Goal: Task Accomplishment & Management: Manage account settings

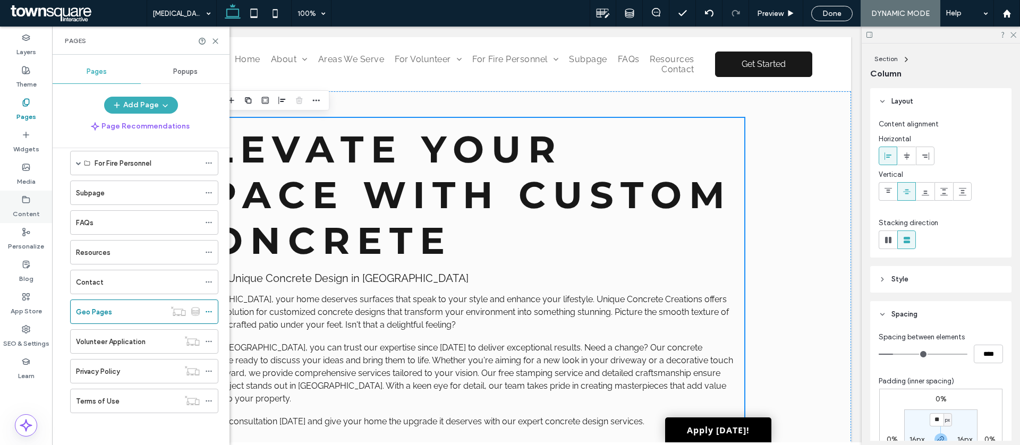
click at [24, 198] on use at bounding box center [26, 199] width 7 height 6
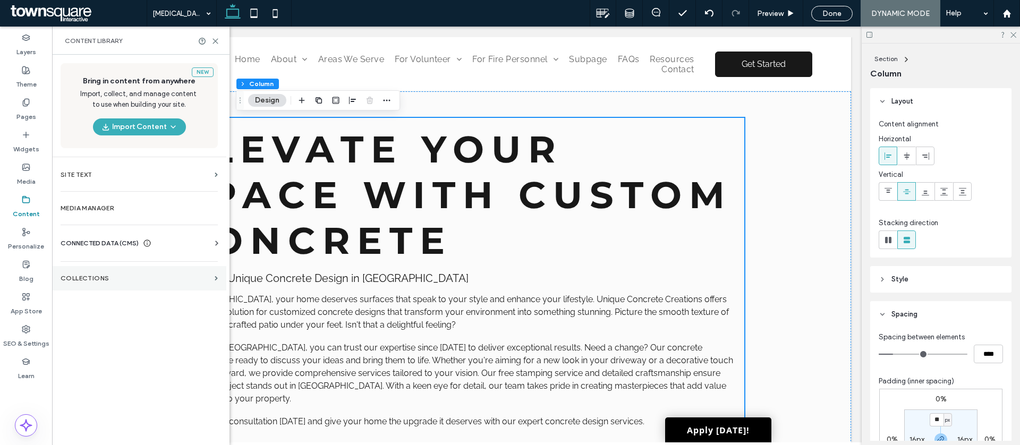
click at [105, 275] on label "Collections" at bounding box center [136, 278] width 150 height 7
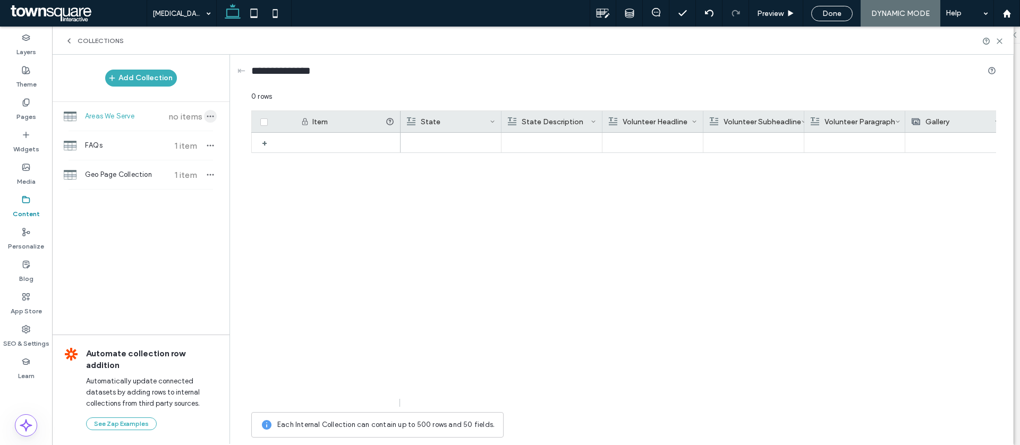
click at [210, 117] on icon "button" at bounding box center [210, 116] width 8 height 8
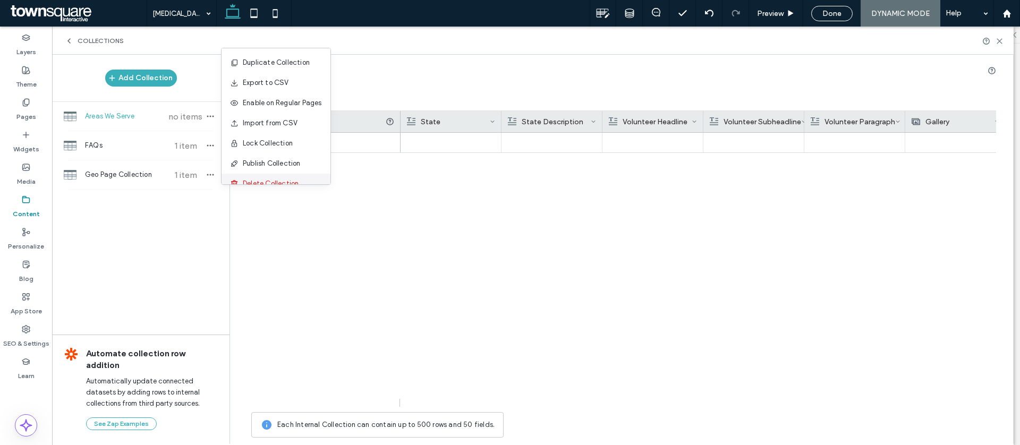
click at [275, 181] on span "Delete Collection" at bounding box center [271, 183] width 56 height 11
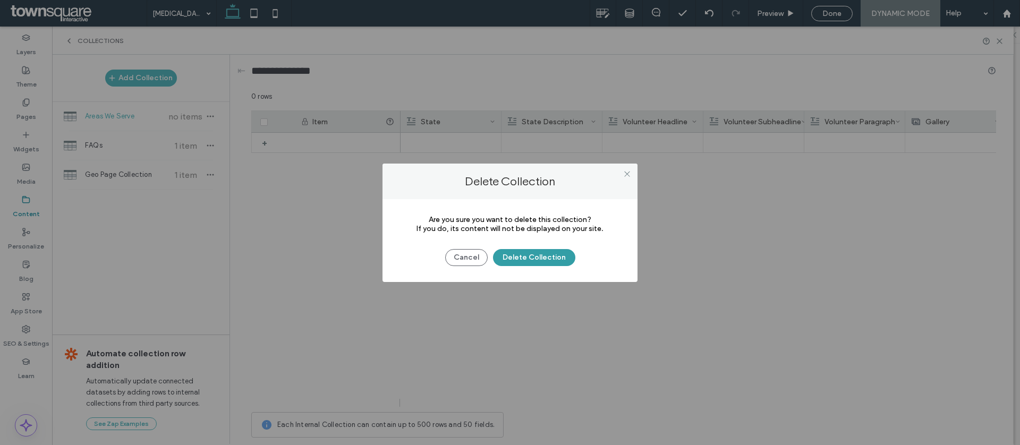
click at [549, 258] on button "Delete Collection" at bounding box center [534, 257] width 82 height 17
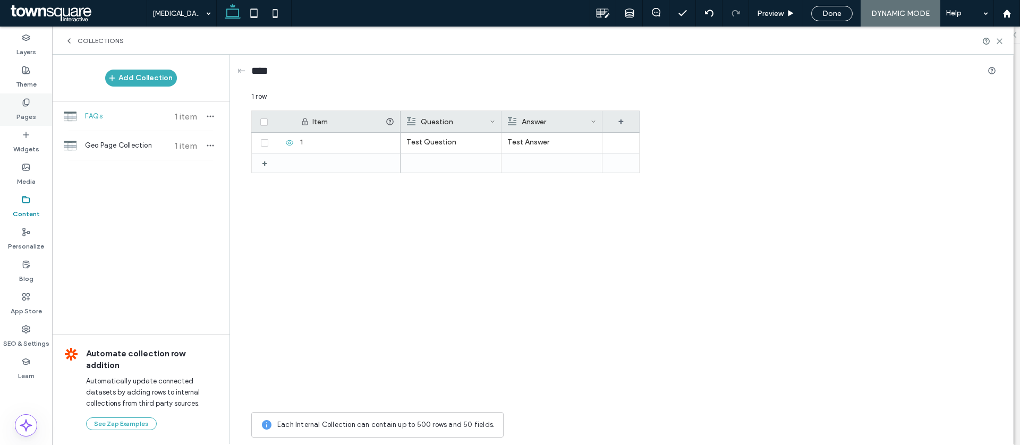
click at [22, 104] on icon at bounding box center [26, 102] width 8 height 8
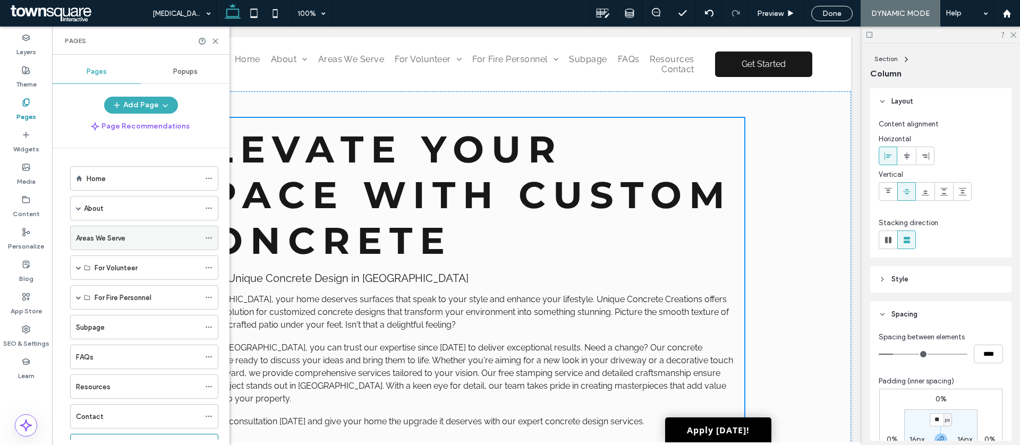
click at [106, 245] on div "Areas We Serve" at bounding box center [138, 237] width 124 height 23
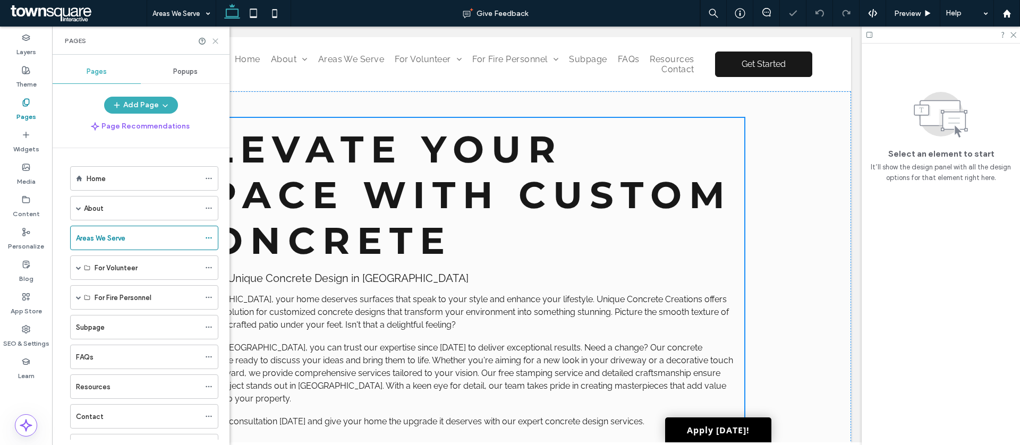
click at [216, 42] on icon at bounding box center [215, 41] width 8 height 8
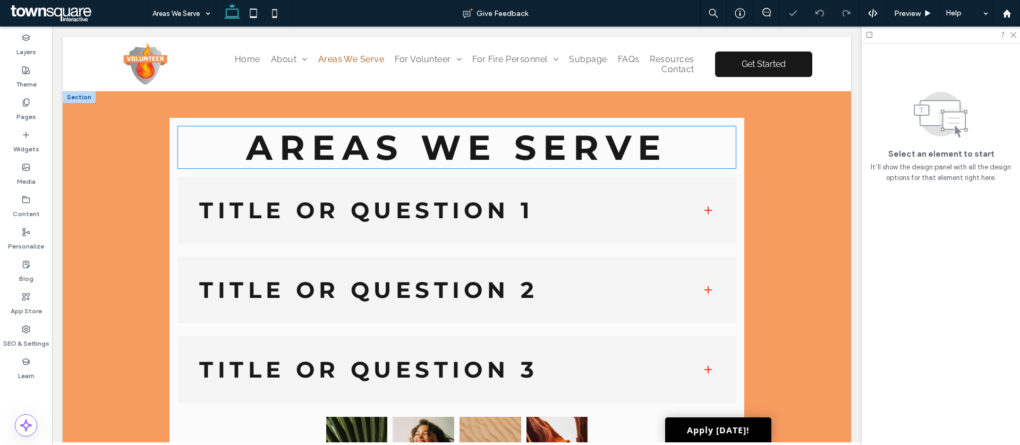
click at [446, 237] on div "Title or Question 1" at bounding box center [456, 210] width 557 height 67
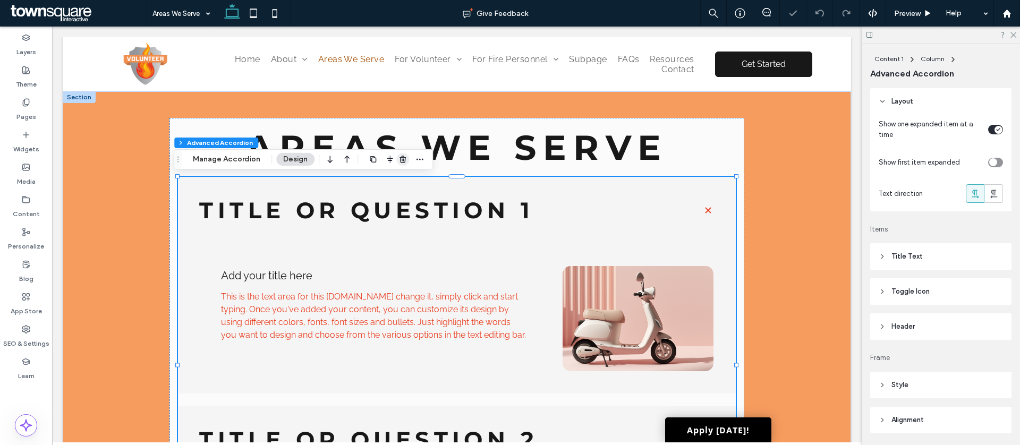
click at [399, 163] on use "button" at bounding box center [402, 159] width 6 height 7
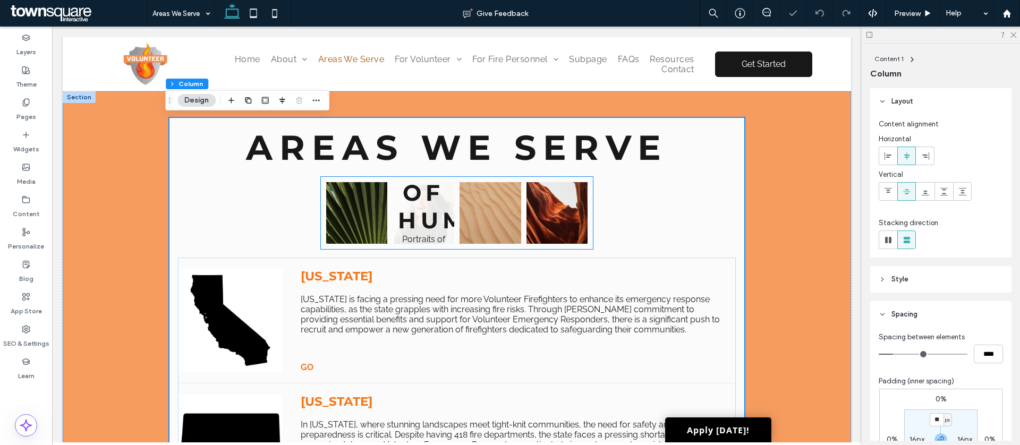
click at [442, 216] on link at bounding box center [424, 213] width 62 height 62
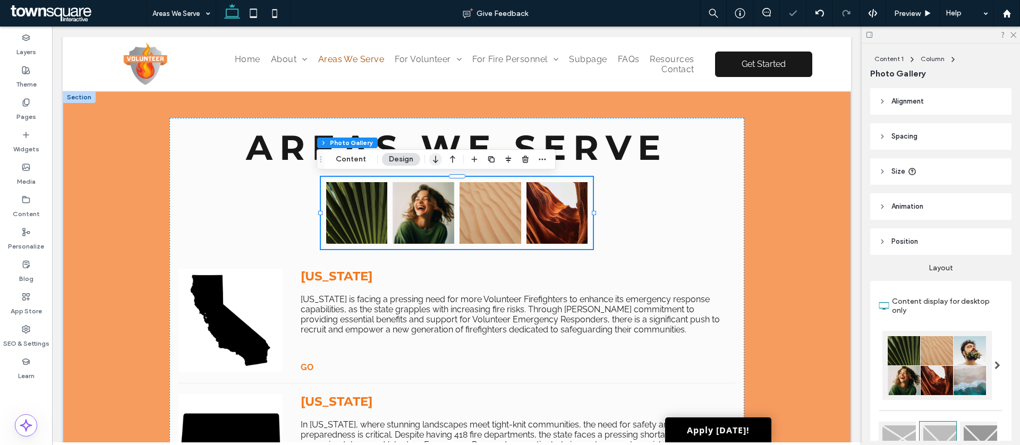
click at [431, 161] on icon "button" at bounding box center [435, 159] width 13 height 19
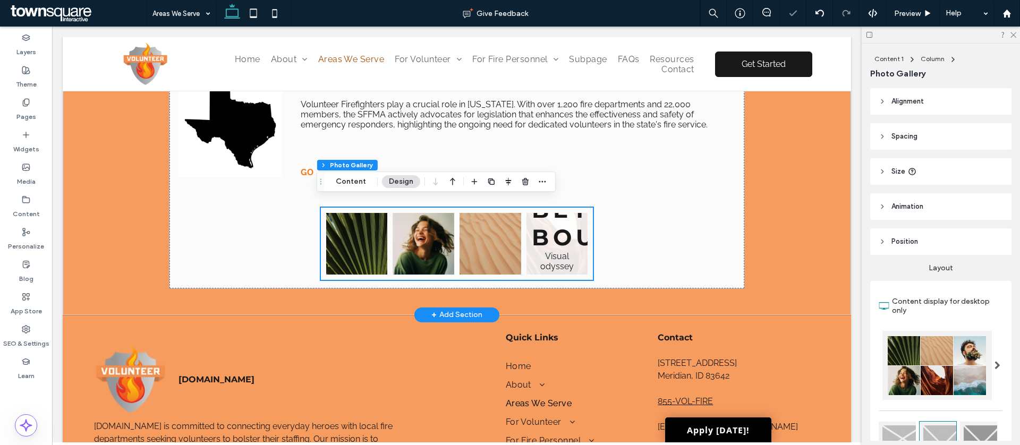
scroll to position [1152, 0]
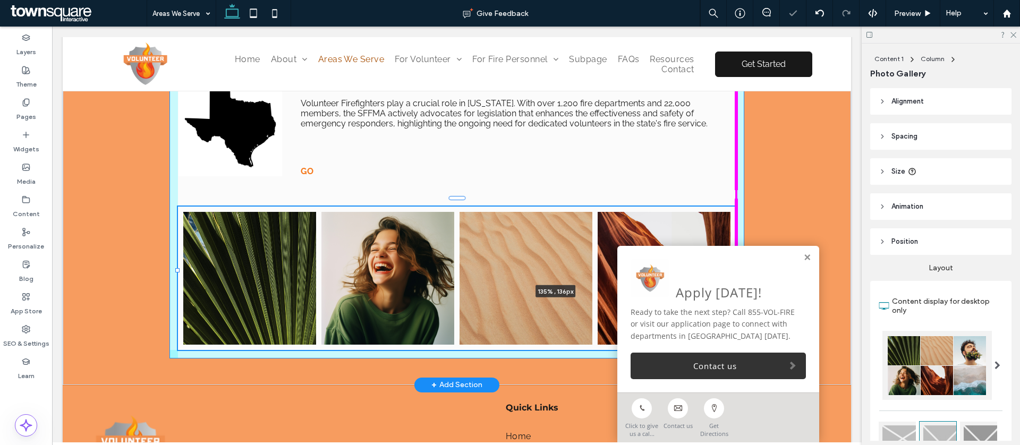
drag, startPoint x: 590, startPoint y: 235, endPoint x: 831, endPoint y: 236, distance: 241.2
type input "***"
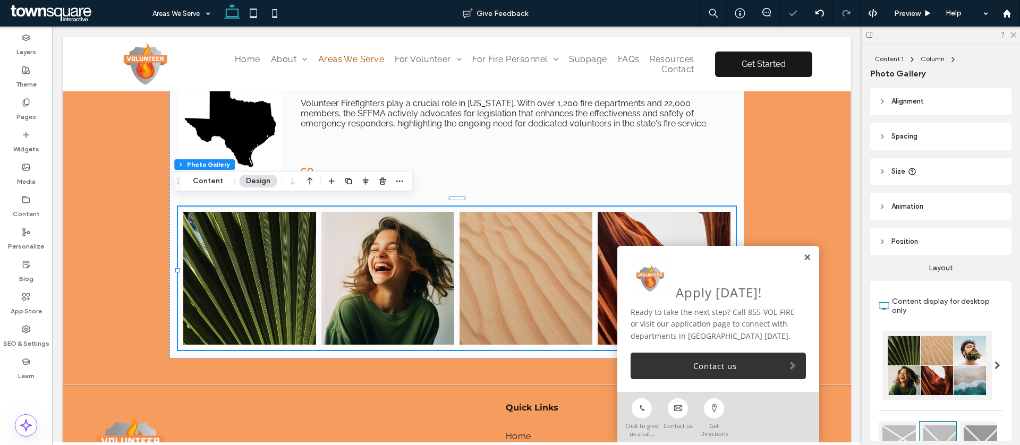
click at [803, 258] on link at bounding box center [807, 257] width 8 height 9
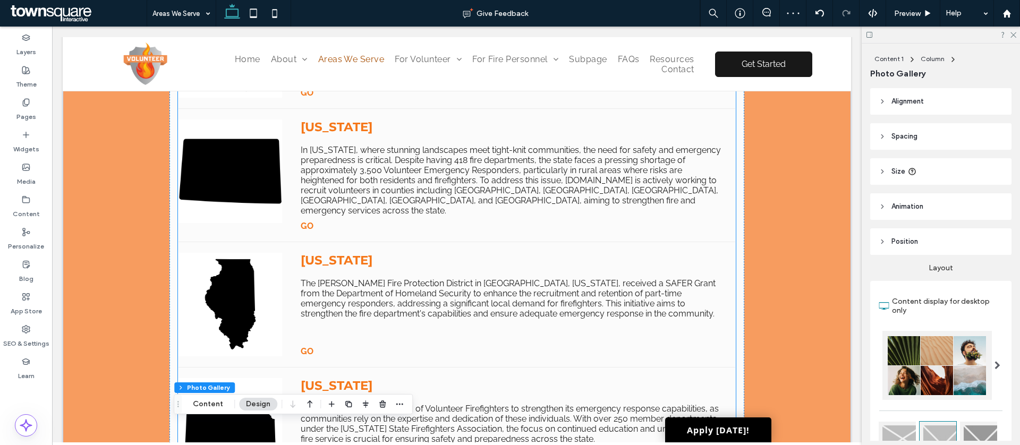
click at [344, 253] on span "[US_STATE]" at bounding box center [514, 260] width 426 height 15
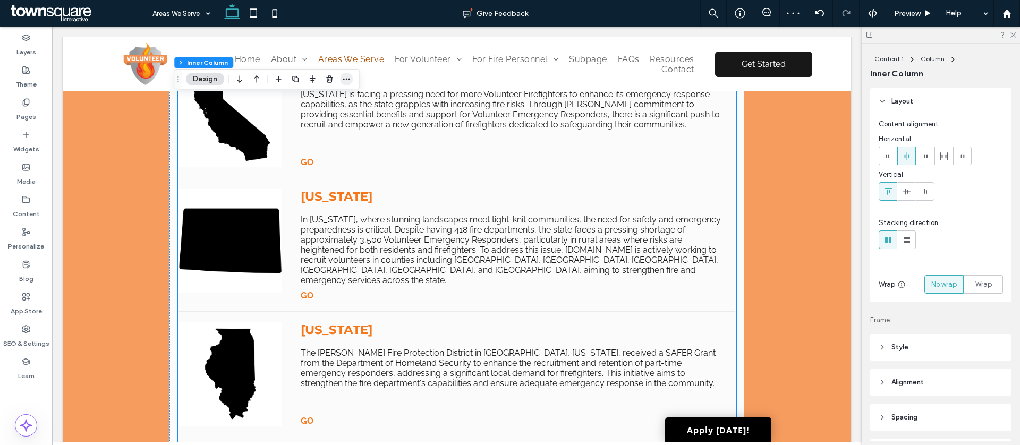
scroll to position [0, 0]
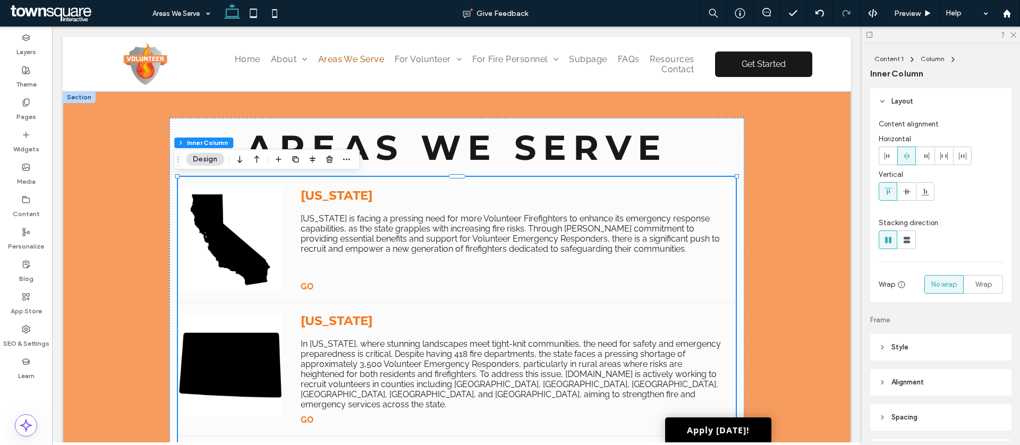
click at [206, 159] on button "Design" at bounding box center [205, 159] width 38 height 13
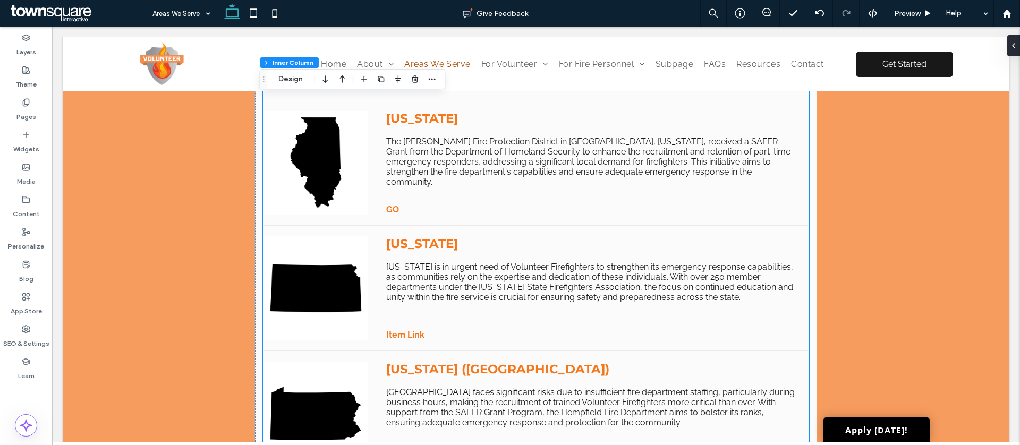
scroll to position [333, 0]
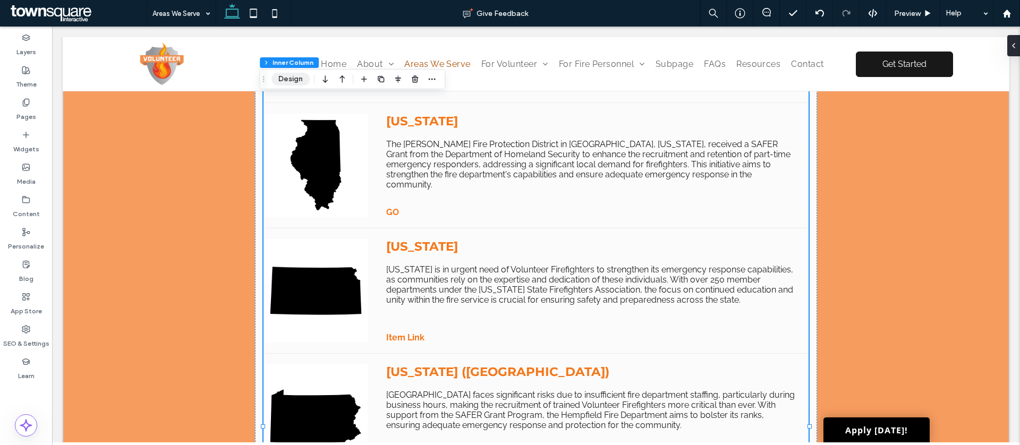
click at [295, 81] on button "Design" at bounding box center [290, 79] width 38 height 13
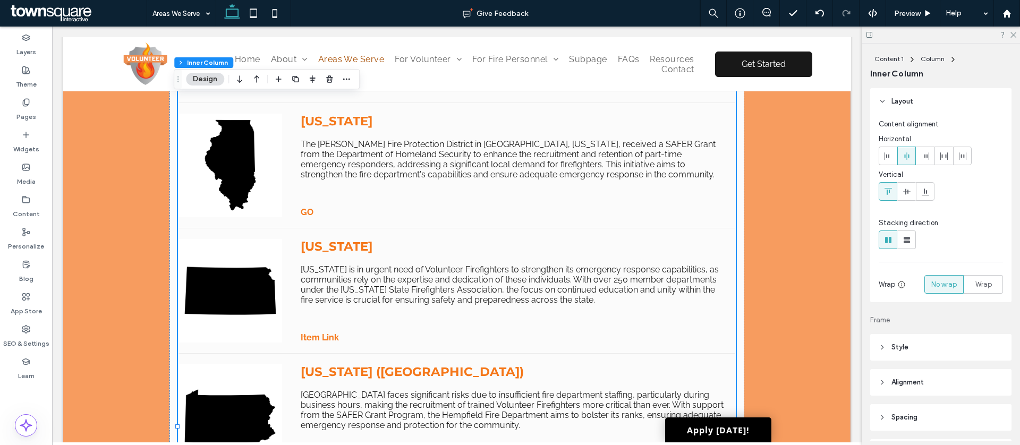
click at [447, 265] on p "[US_STATE] is in urgent need of Volunteer Firefighters to strengthen its emerge…" at bounding box center [514, 285] width 426 height 40
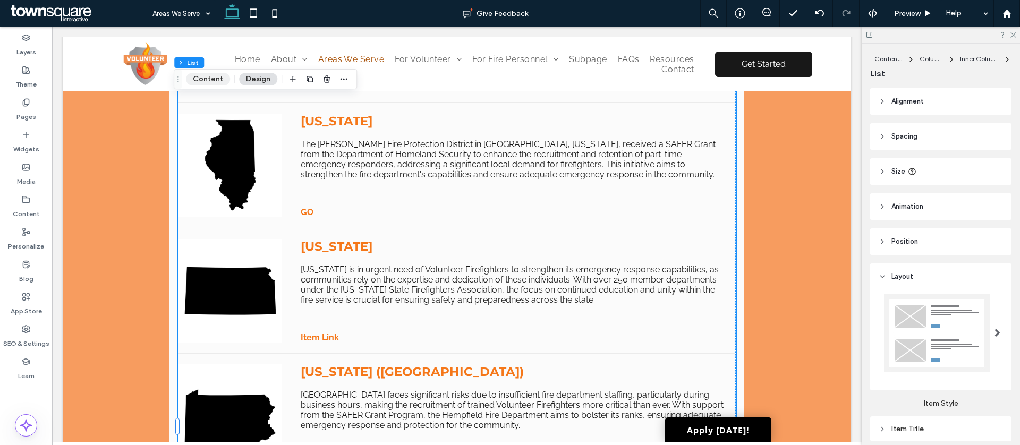
click at [215, 80] on button "Content" at bounding box center [208, 79] width 44 height 13
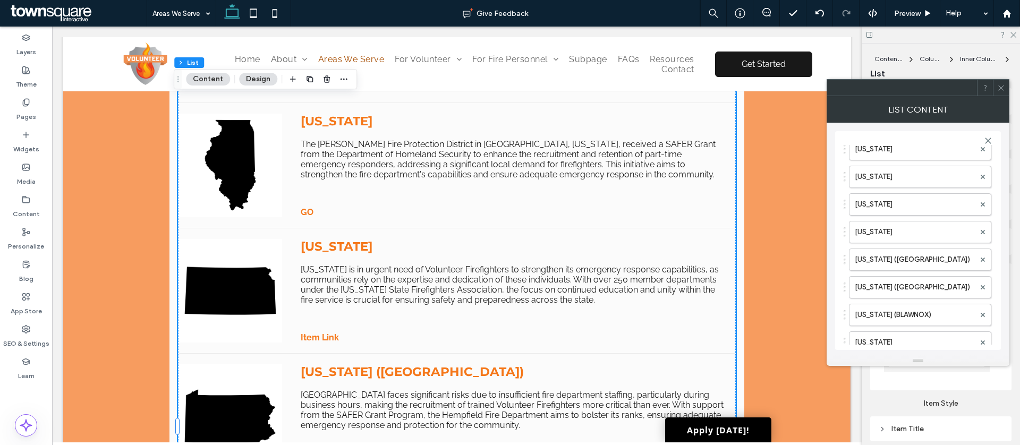
scroll to position [110, 0]
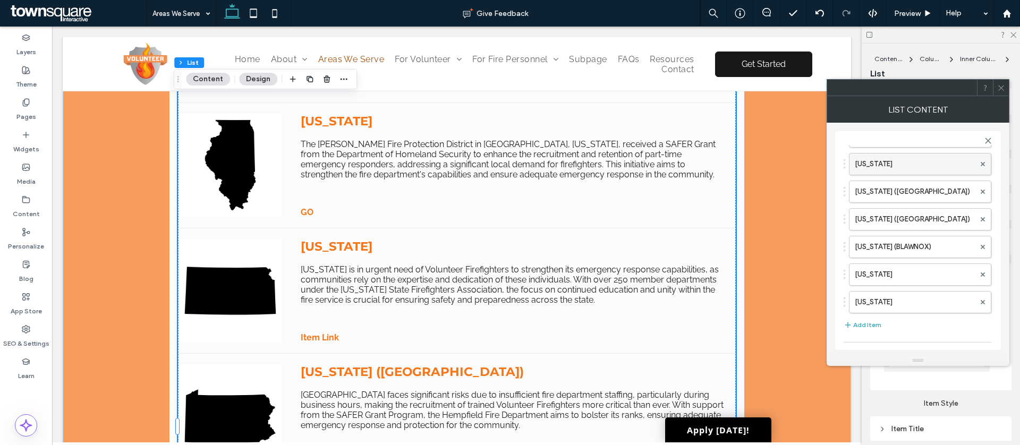
click at [889, 164] on label "[US_STATE]" at bounding box center [915, 164] width 120 height 21
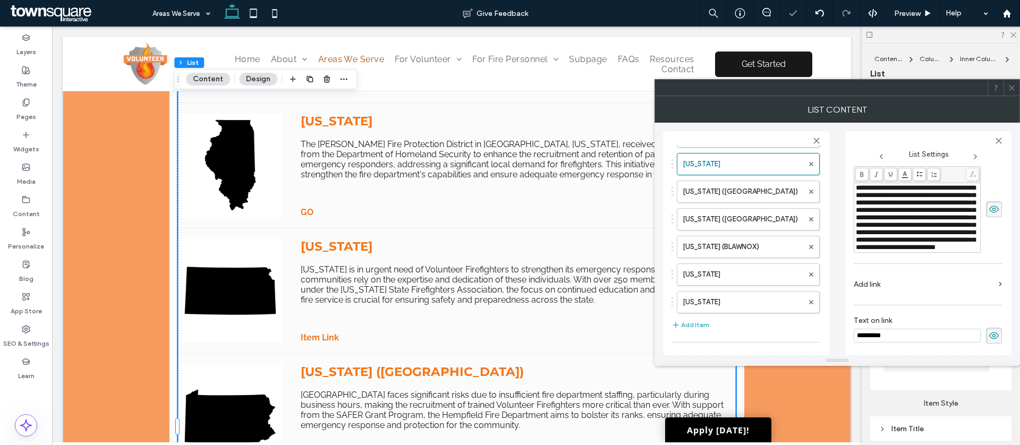
scroll to position [224, 0]
type input "**"
click at [1010, 87] on icon at bounding box center [1012, 88] width 8 height 8
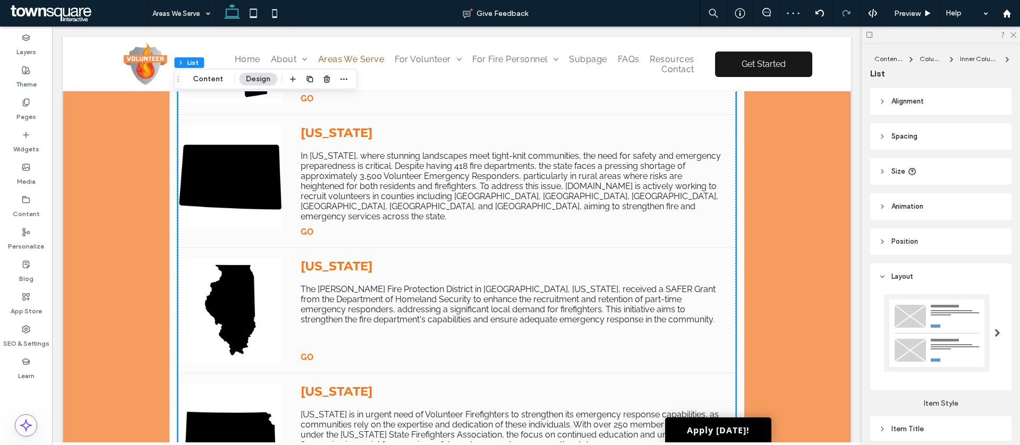
scroll to position [0, 0]
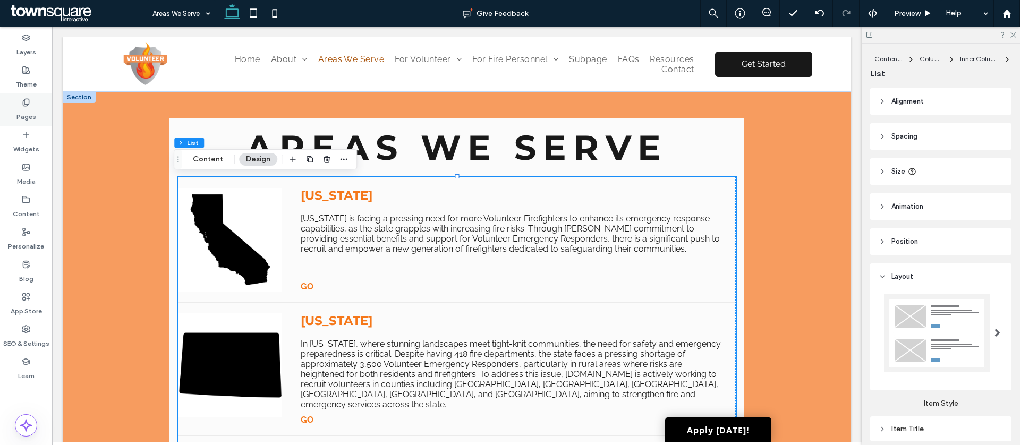
click at [42, 106] on div "Pages" at bounding box center [26, 109] width 52 height 32
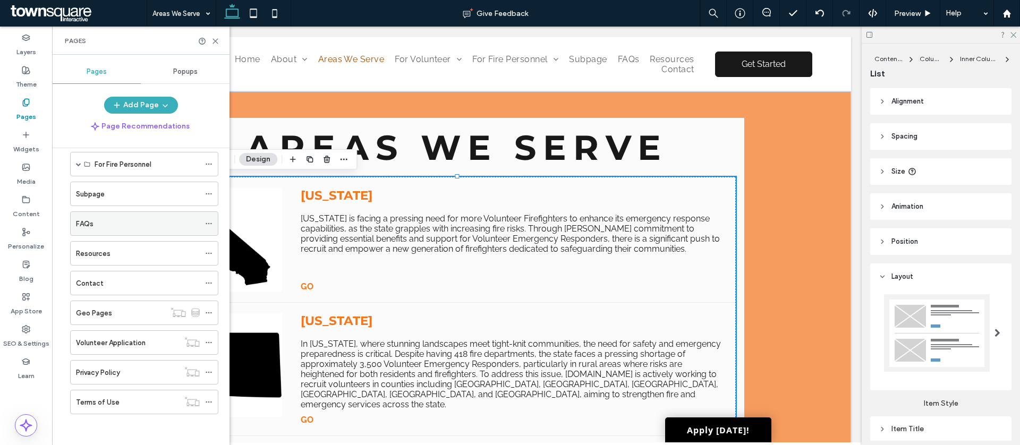
scroll to position [134, 0]
click at [208, 188] on span at bounding box center [208, 193] width 7 height 16
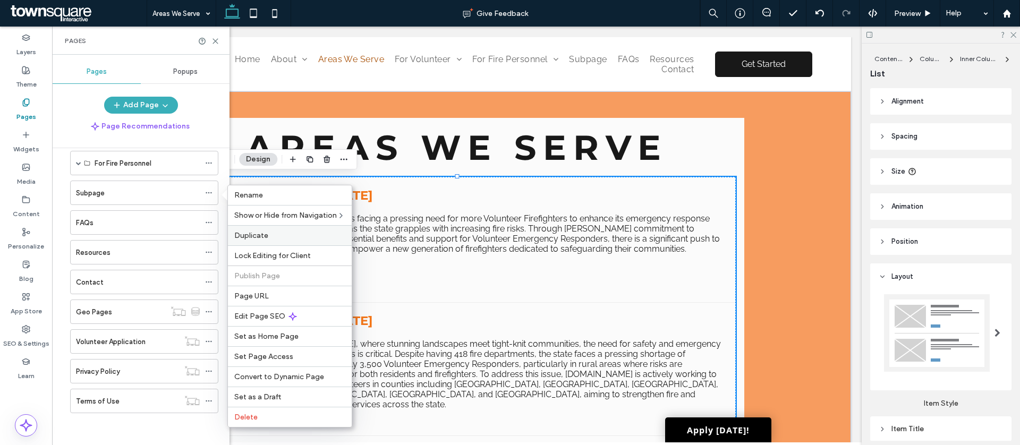
click at [250, 236] on span "Duplicate" at bounding box center [251, 235] width 34 height 9
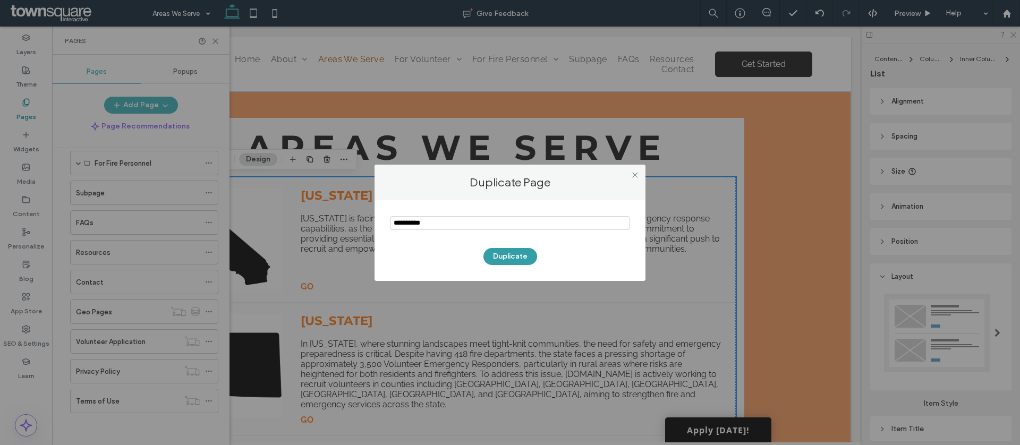
type input "**********"
click at [524, 263] on button "Duplicate" at bounding box center [510, 256] width 54 height 17
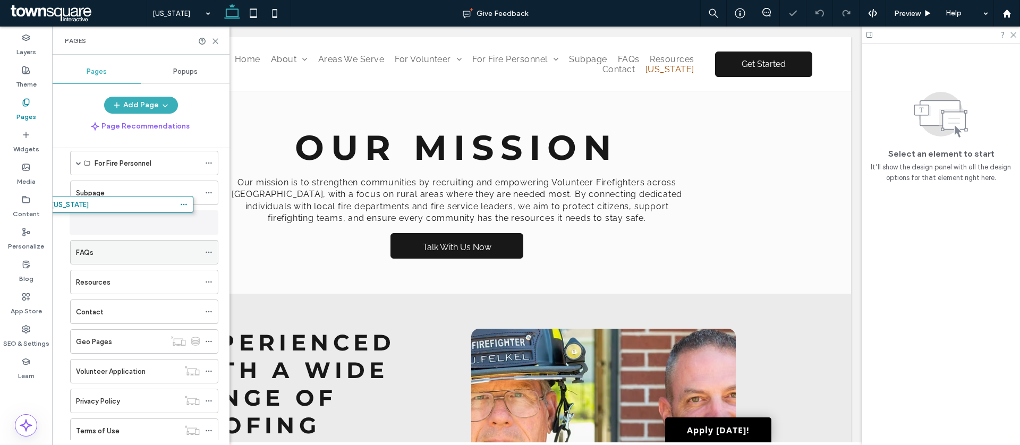
drag, startPoint x: 114, startPoint y: 422, endPoint x: 104, endPoint y: 210, distance: 212.2
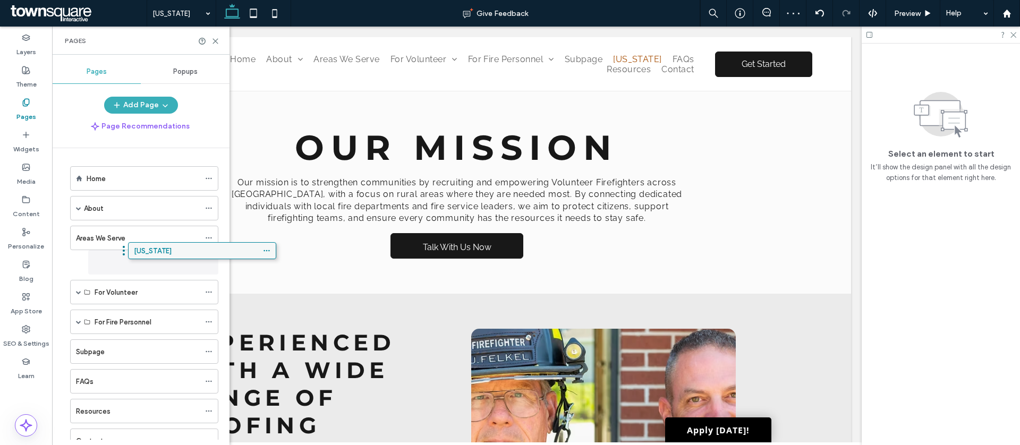
drag, startPoint x: 130, startPoint y: 353, endPoint x: 188, endPoint y: 250, distance: 117.7
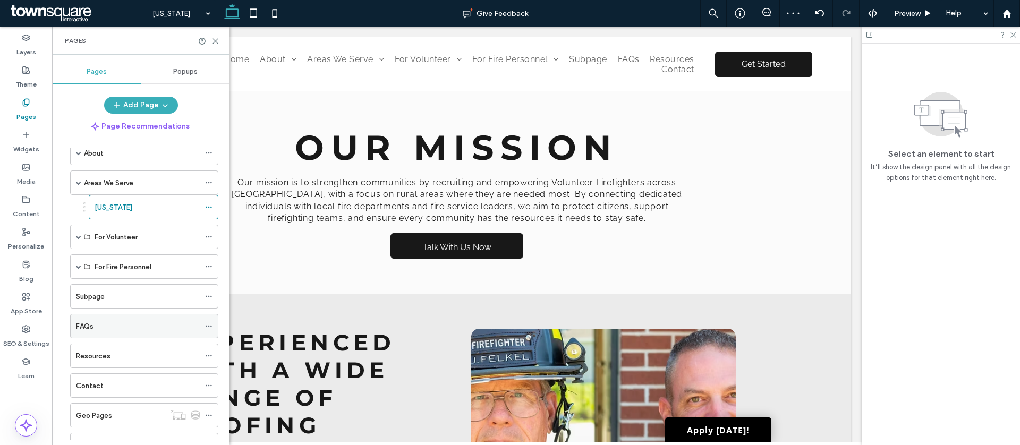
scroll to position [83, 0]
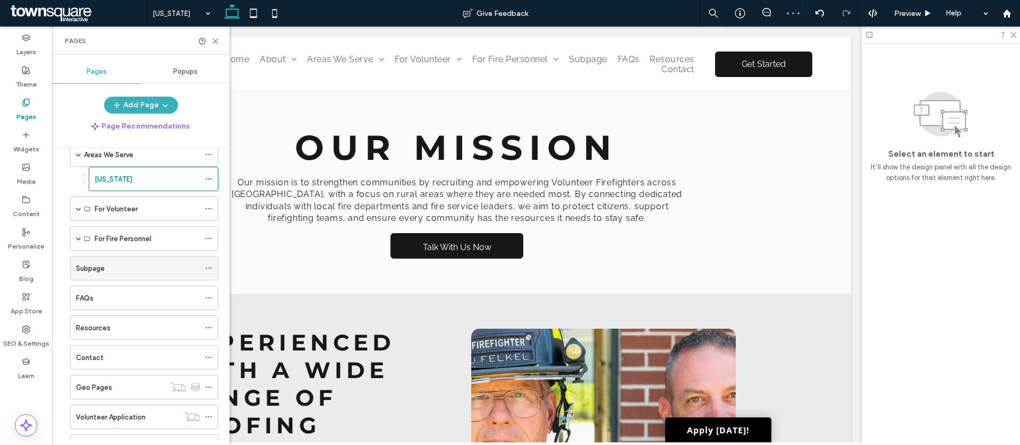
click at [208, 268] on icon at bounding box center [208, 268] width 7 height 7
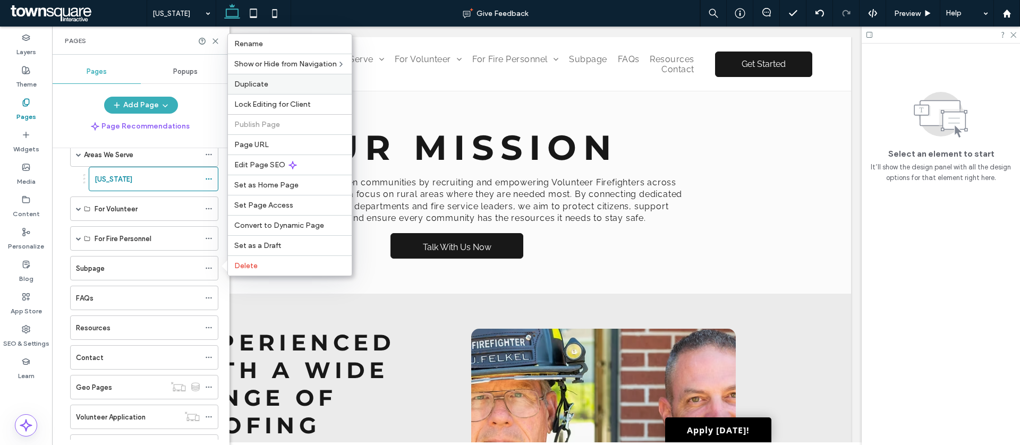
click at [285, 82] on label "Duplicate" at bounding box center [289, 84] width 111 height 9
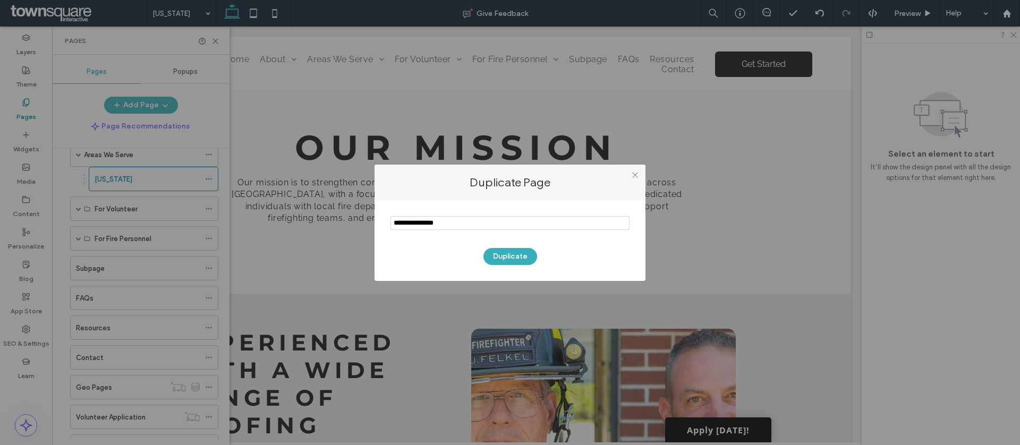
drag, startPoint x: 466, startPoint y: 224, endPoint x: 325, endPoint y: 207, distance: 142.3
click at [330, 209] on div "Duplicate Page Duplicate" at bounding box center [510, 222] width 1020 height 445
type input "********"
click at [516, 258] on button "Duplicate" at bounding box center [510, 256] width 54 height 17
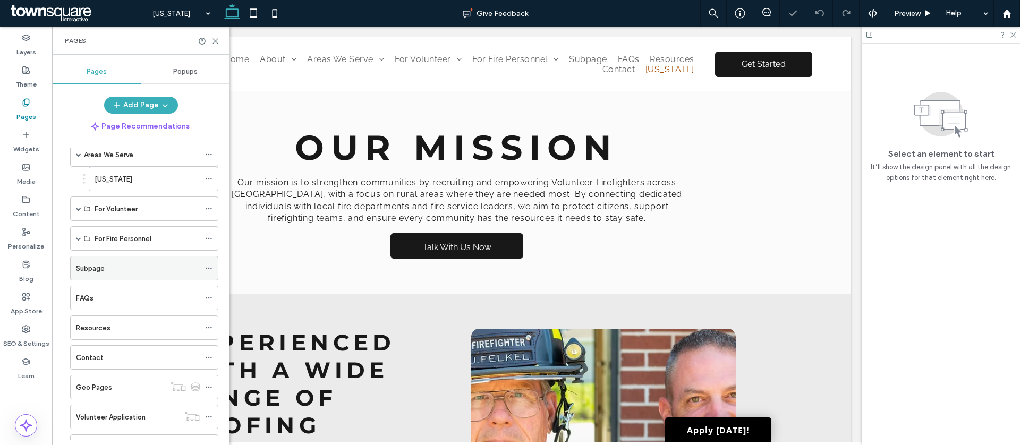
scroll to position [189, 0]
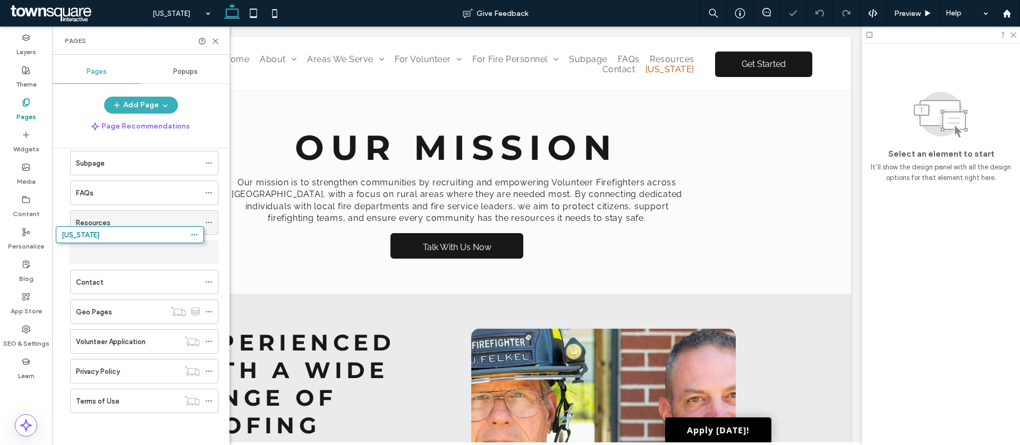
drag, startPoint x: 118, startPoint y: 350, endPoint x: 120, endPoint y: 223, distance: 127.0
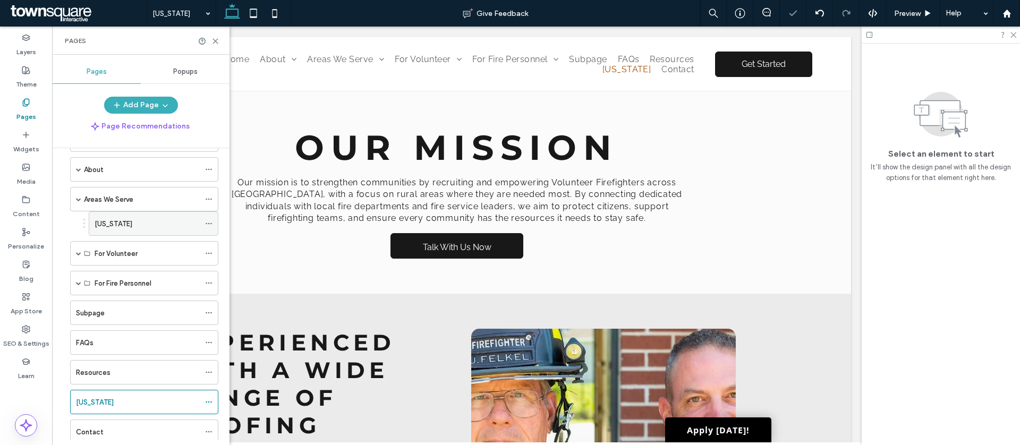
scroll to position [93, 0]
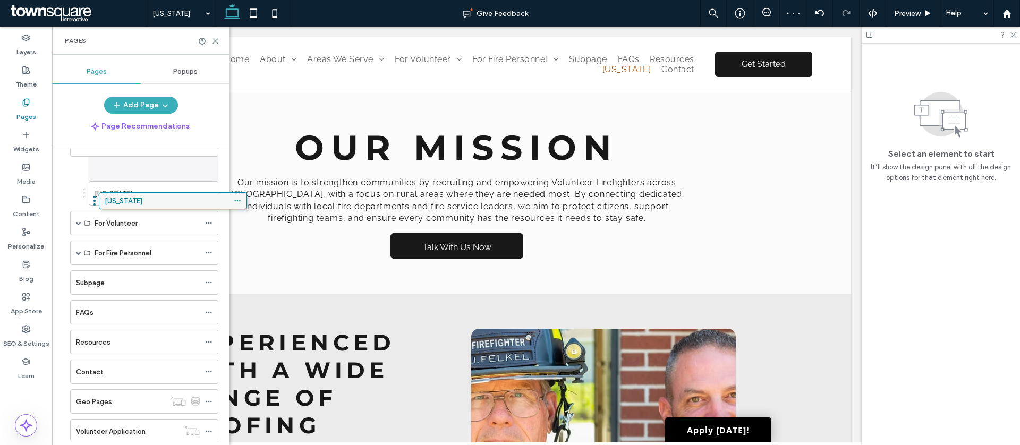
drag, startPoint x: 115, startPoint y: 346, endPoint x: 146, endPoint y: 186, distance: 162.9
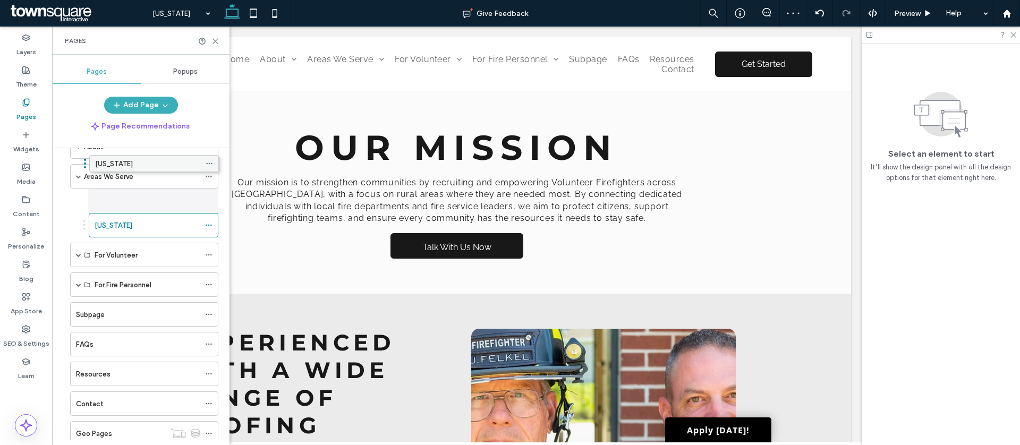
scroll to position [40, 0]
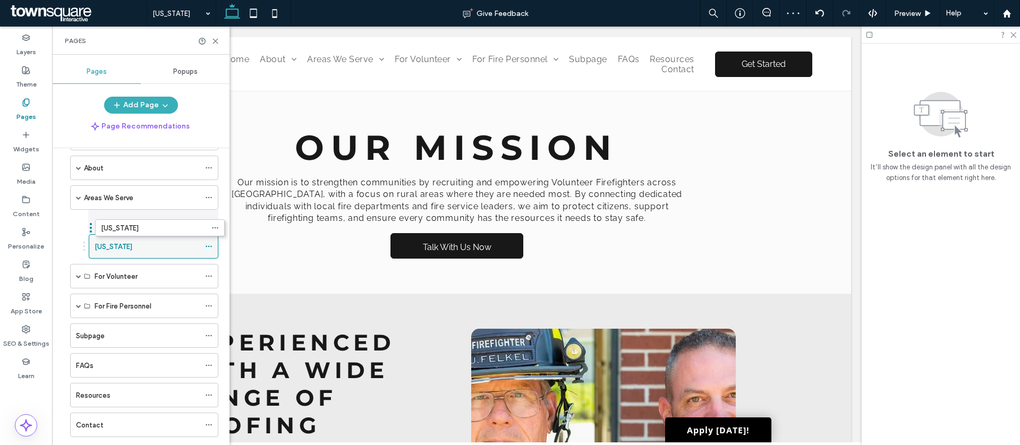
drag, startPoint x: 124, startPoint y: 188, endPoint x: 130, endPoint y: 210, distance: 23.1
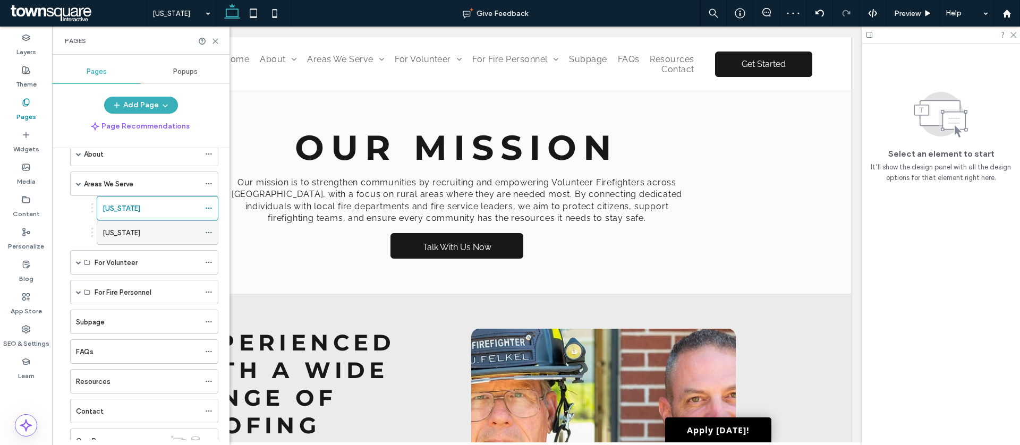
scroll to position [61, 0]
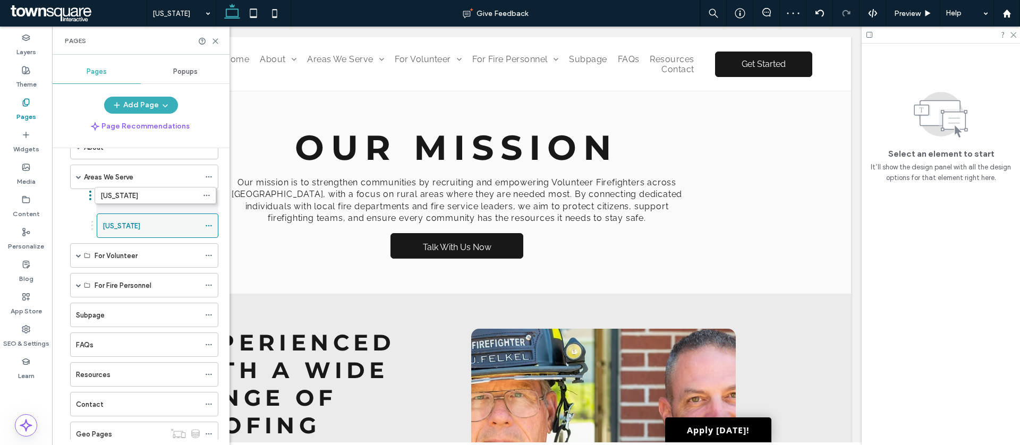
drag, startPoint x: 127, startPoint y: 220, endPoint x: 126, endPoint y: 193, distance: 27.1
click at [207, 314] on icon at bounding box center [208, 314] width 7 height 7
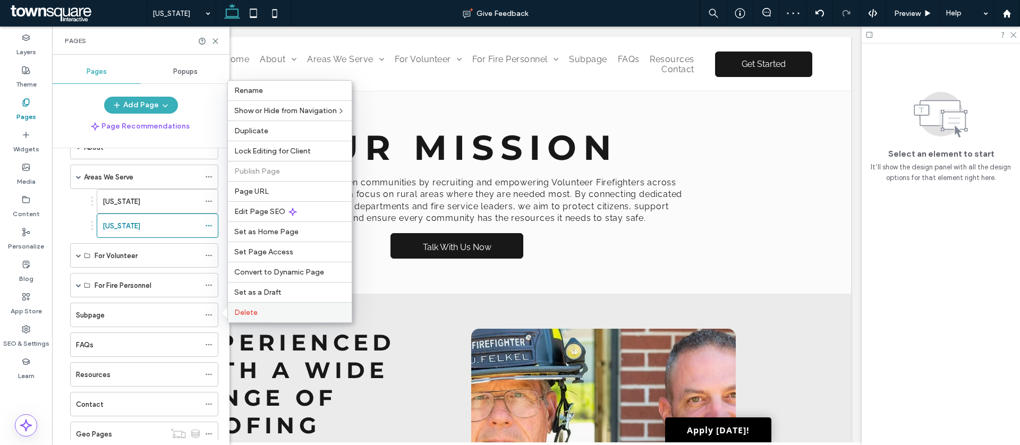
click at [251, 317] on span "Delete" at bounding box center [245, 312] width 23 height 9
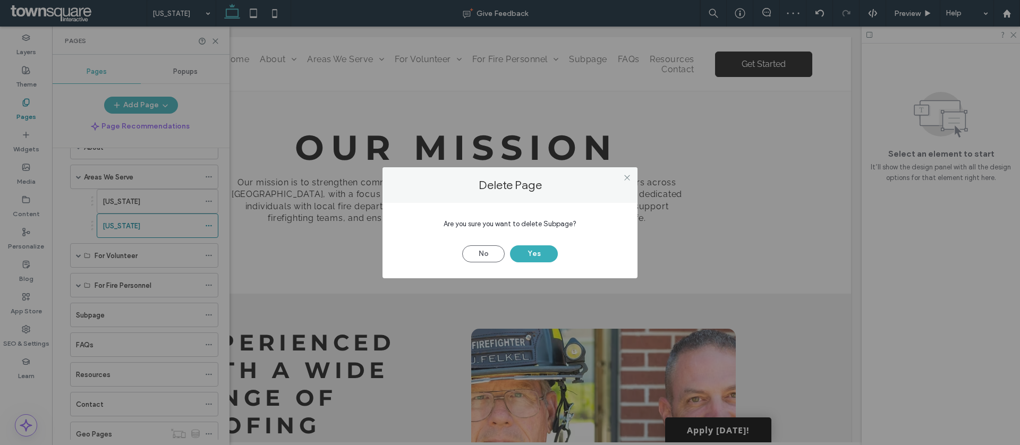
drag, startPoint x: 531, startPoint y: 251, endPoint x: 456, endPoint y: 291, distance: 84.8
click at [531, 251] on button "Yes" at bounding box center [534, 253] width 48 height 17
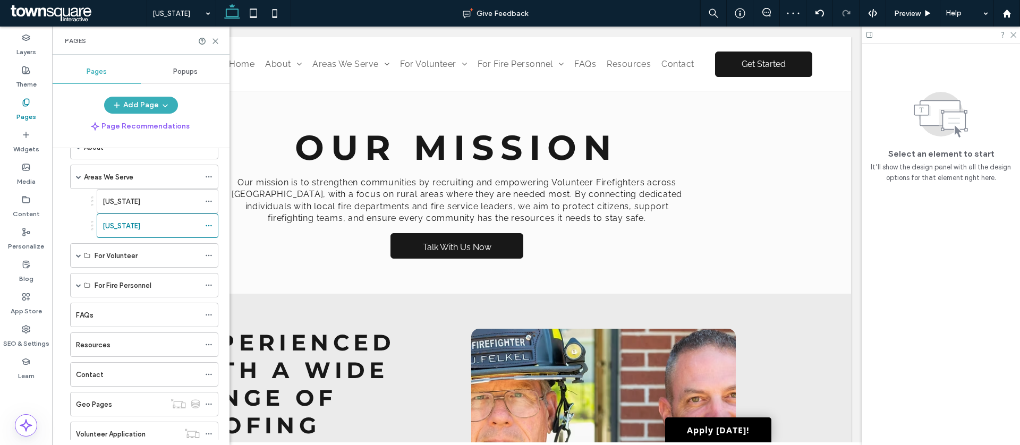
click at [153, 202] on div "[US_STATE]" at bounding box center [151, 201] width 97 height 11
click at [216, 41] on use at bounding box center [215, 41] width 5 height 5
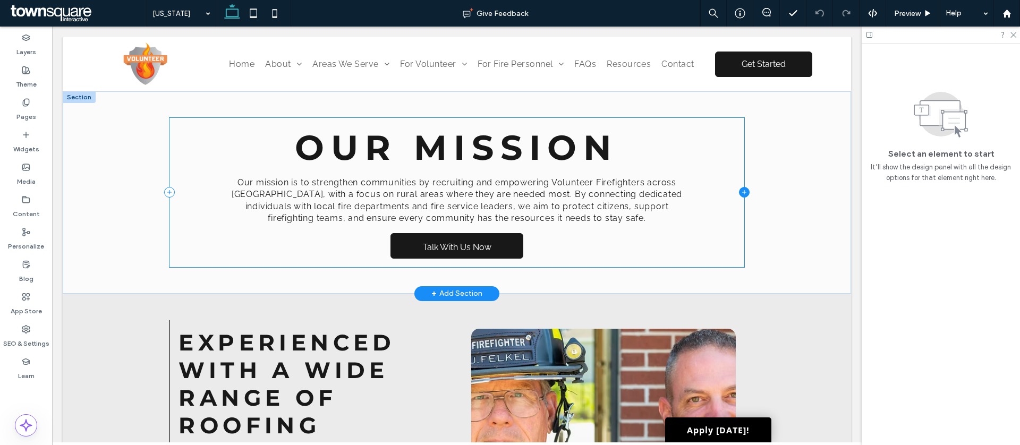
click at [739, 193] on icon at bounding box center [744, 192] width 11 height 11
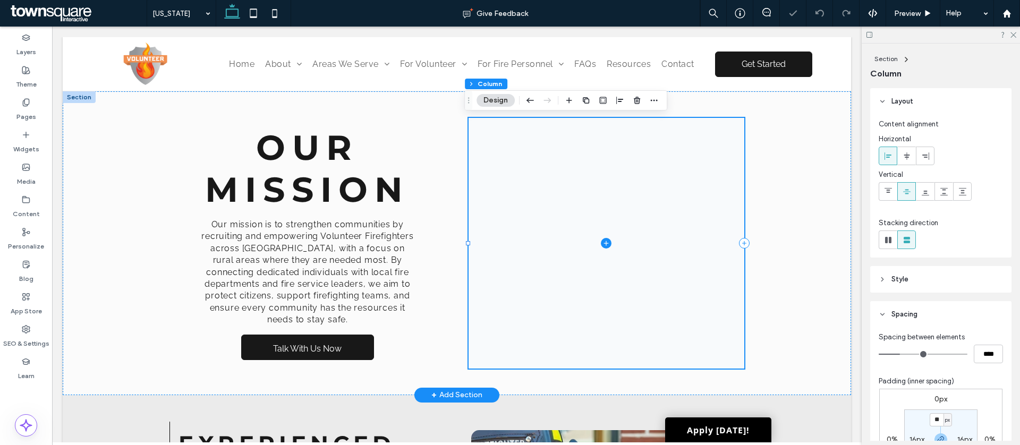
click at [776, 185] on div "OUR MISSION Our mission is to strengthen communities by recruiting and empoweri…" at bounding box center [457, 243] width 788 height 304
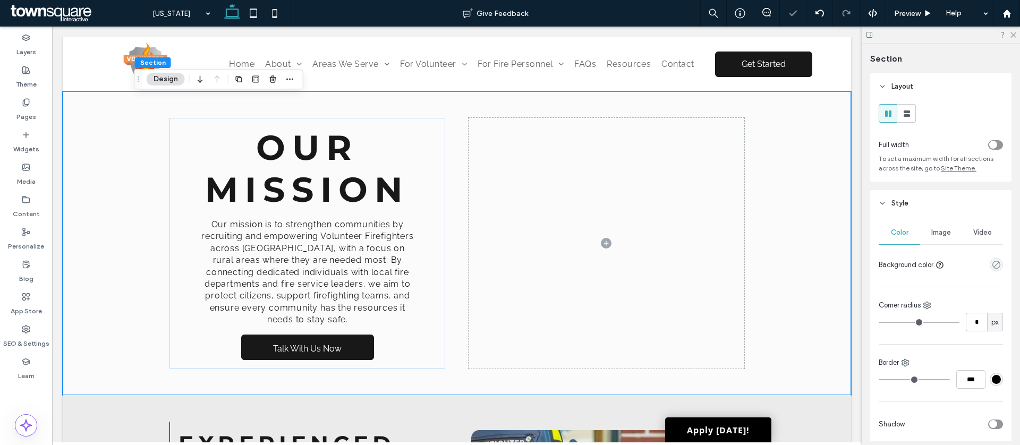
click at [991, 144] on div "toggle" at bounding box center [995, 145] width 15 height 10
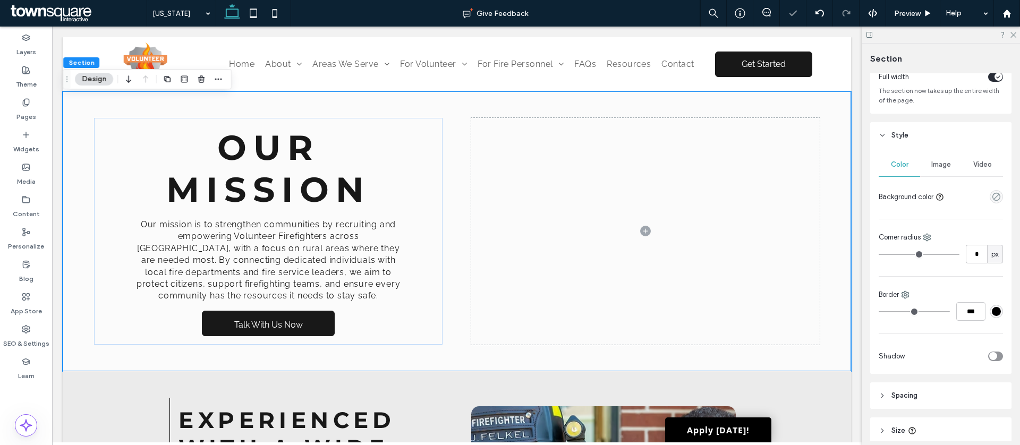
scroll to position [149, 0]
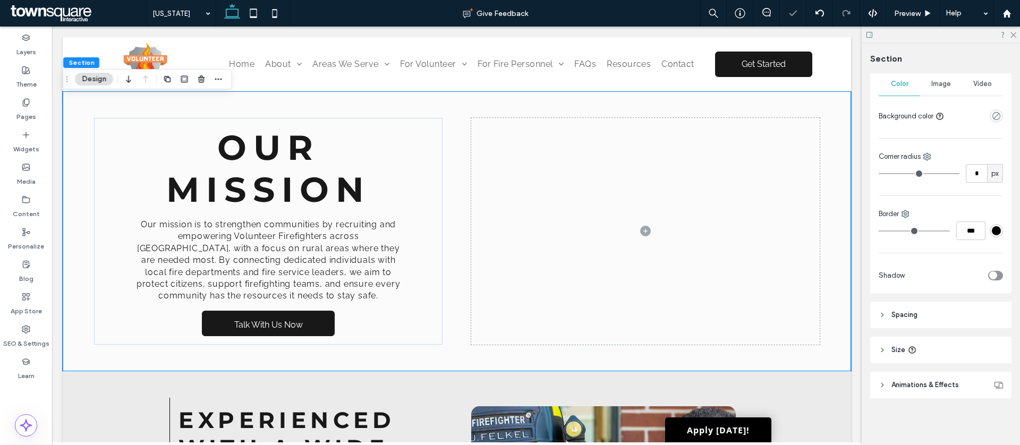
click at [918, 316] on header "Spacing" at bounding box center [940, 315] width 141 height 27
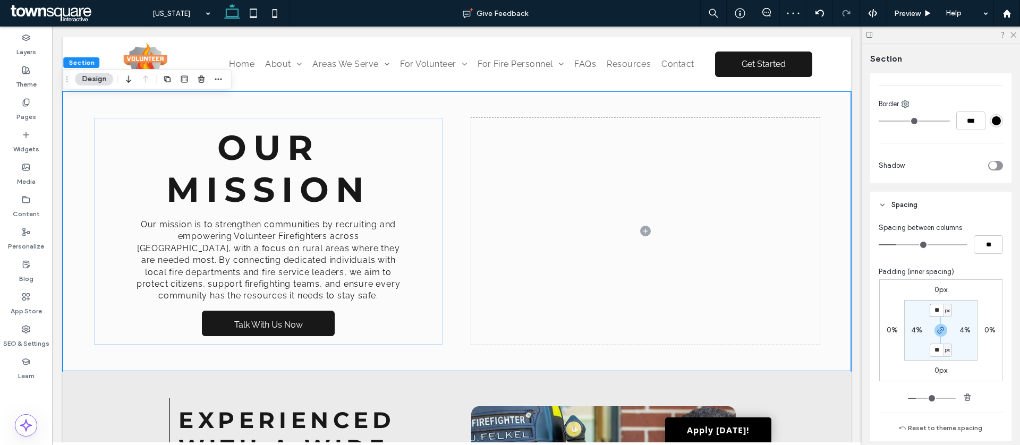
click at [935, 310] on input "**" at bounding box center [937, 310] width 14 height 13
click at [959, 330] on label "4%" at bounding box center [964, 330] width 11 height 9
type input "*"
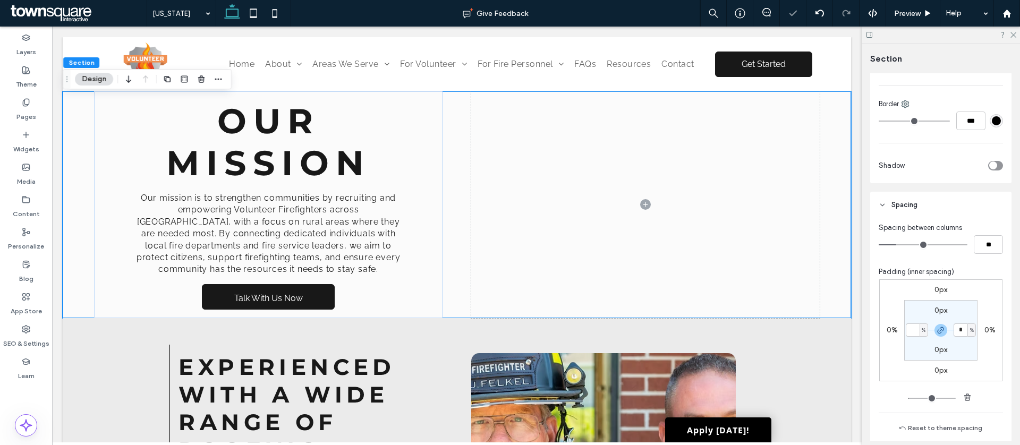
type input "*"
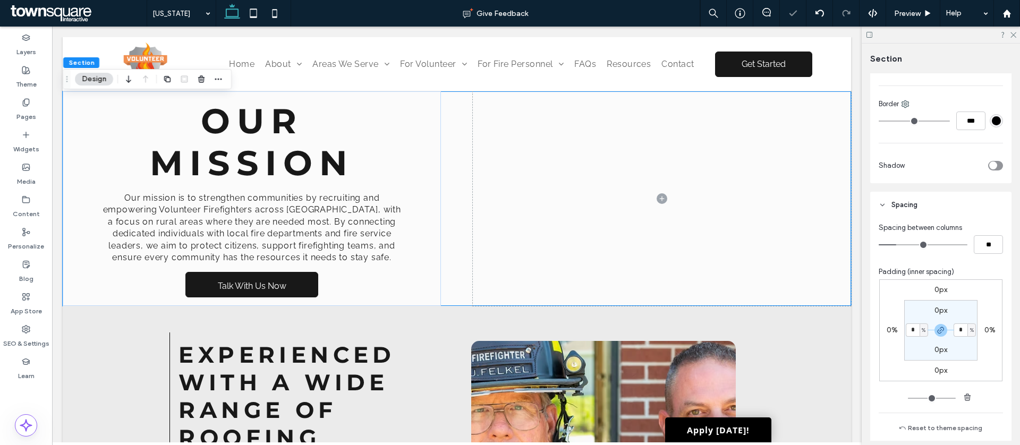
type input "*"
type input "**"
type input "*"
type input "**"
type input "*"
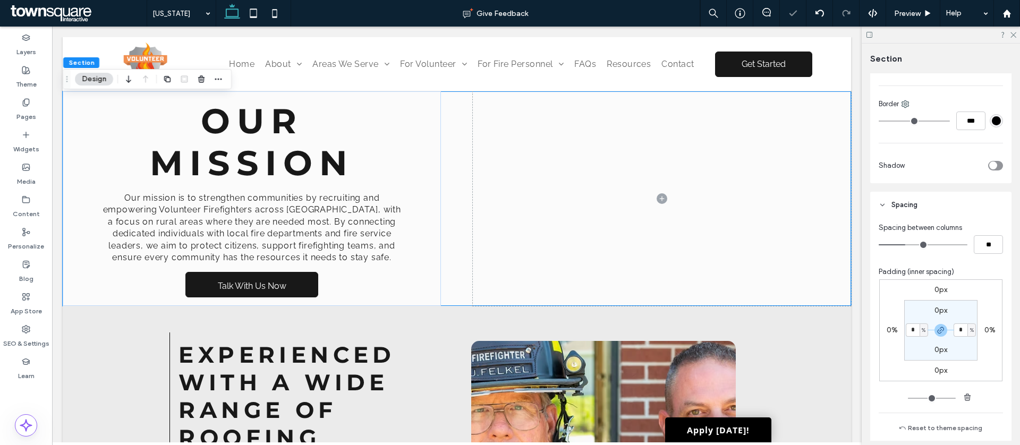
type input "**"
type input "*"
type input "**"
type input "*"
type input "**"
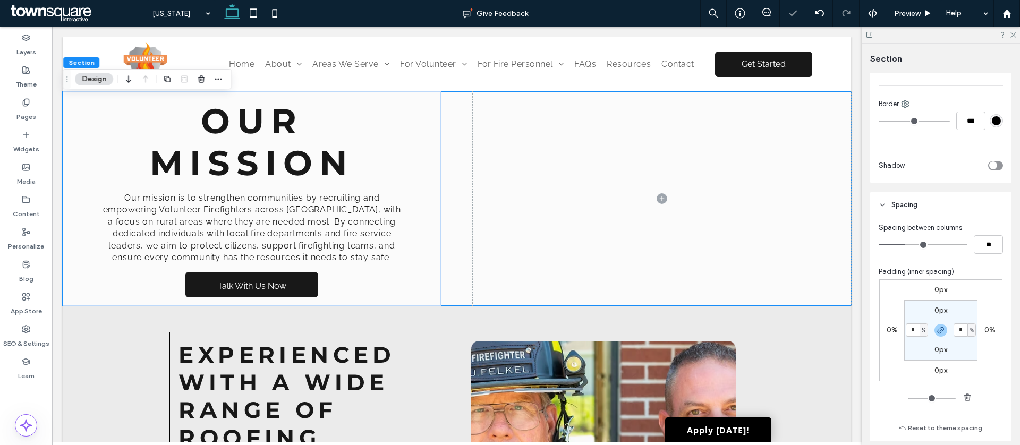
drag, startPoint x: 907, startPoint y: 241, endPoint x: 657, endPoint y: 225, distance: 250.7
type input "*"
click at [879, 244] on input "range" at bounding box center [923, 244] width 89 height 1
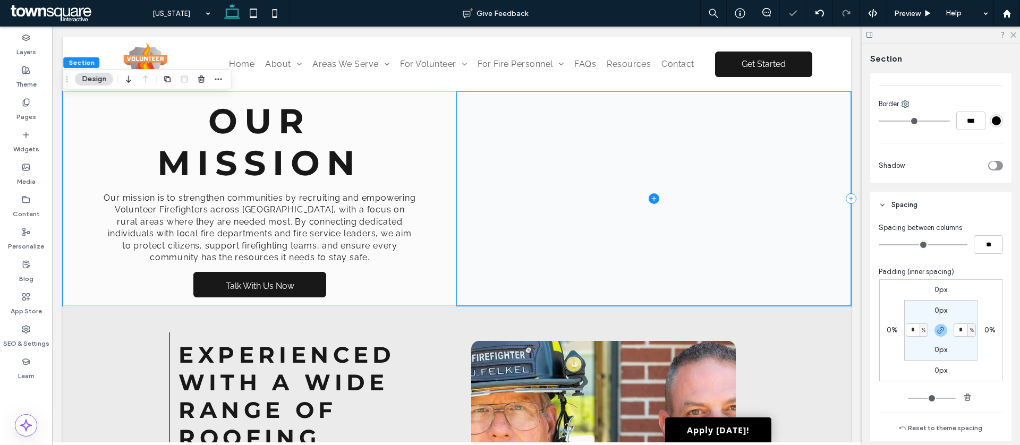
click at [494, 174] on span at bounding box center [654, 198] width 394 height 215
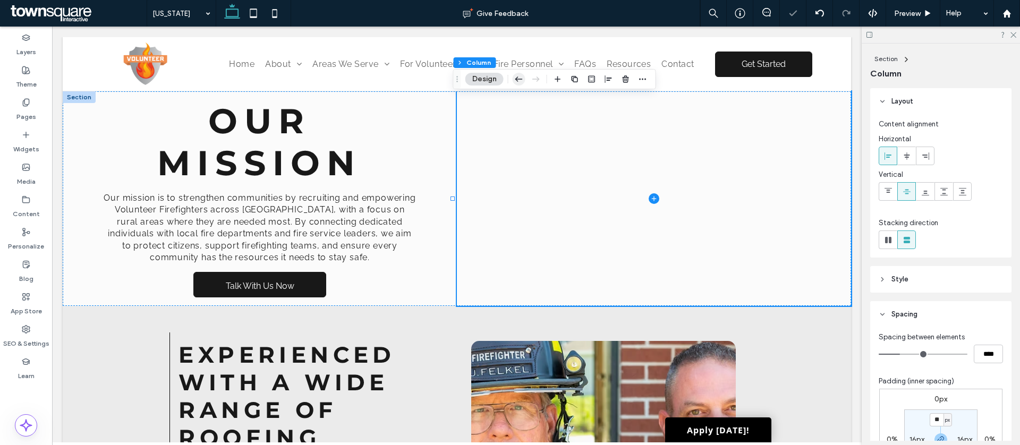
click at [518, 82] on icon "button" at bounding box center [519, 79] width 13 height 19
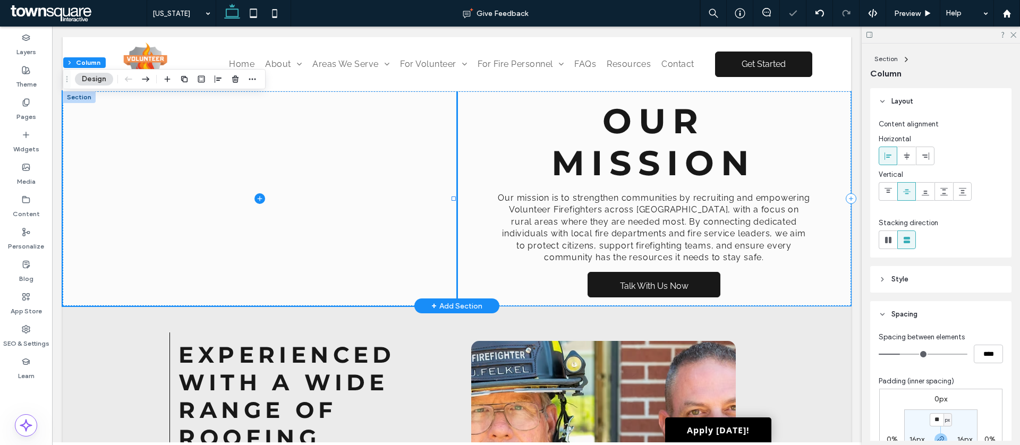
click at [816, 139] on div "OUR MISSION Our mission is to strengthen communities by recruiting and empoweri…" at bounding box center [654, 198] width 394 height 215
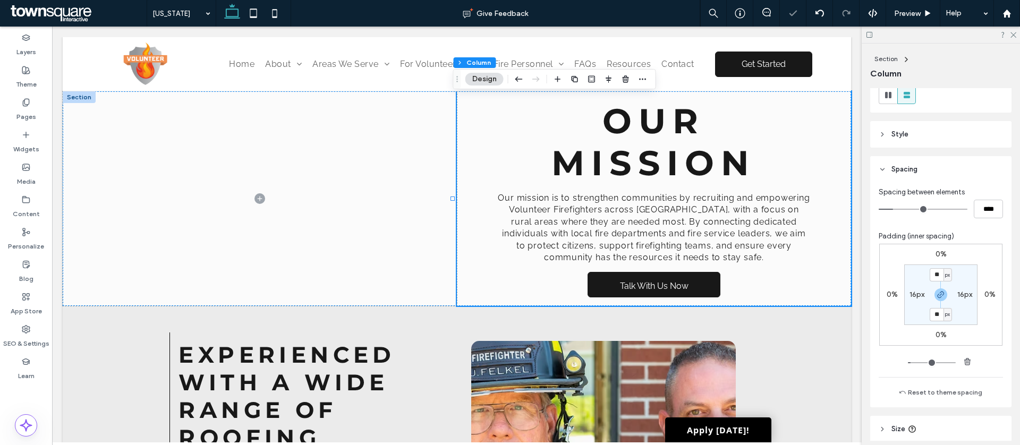
scroll to position [224, 0]
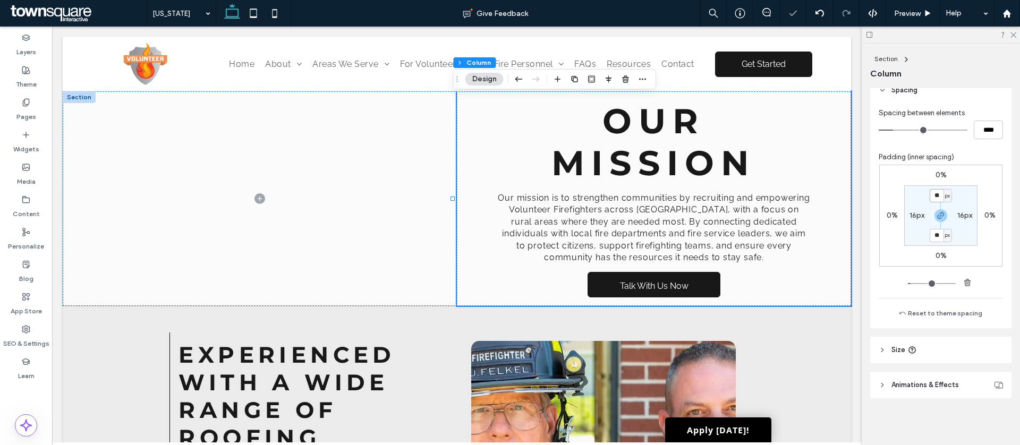
click at [935, 199] on input "**" at bounding box center [937, 195] width 14 height 13
type input "**"
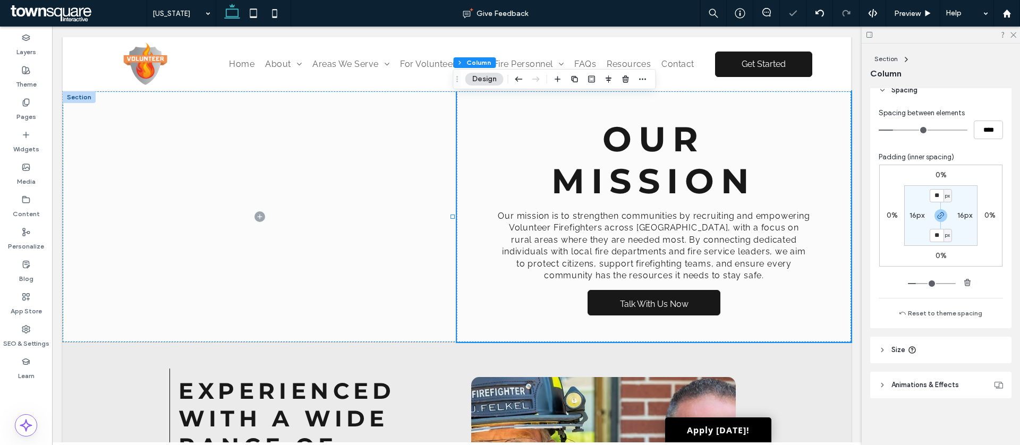
click at [910, 215] on label "16px" at bounding box center [916, 215] width 15 height 9
type input "**"
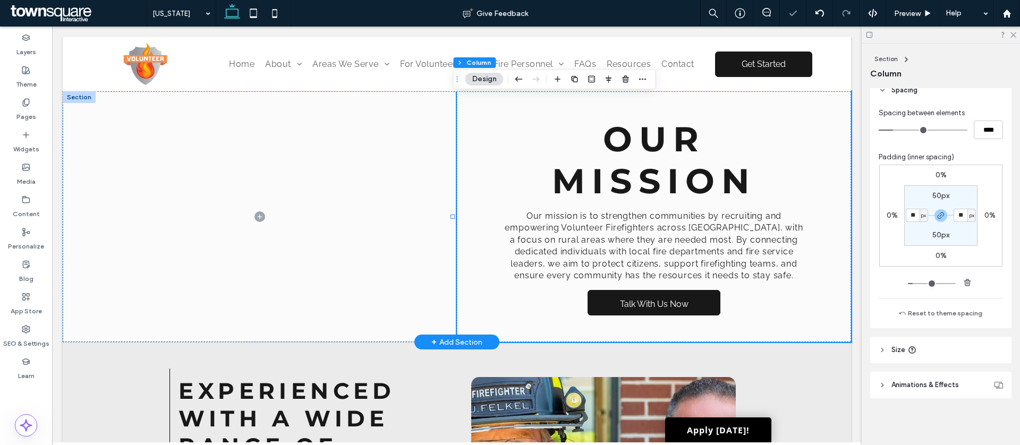
click at [818, 142] on div "OUR MISSION Our mission is to strengthen communities by recruiting and empoweri…" at bounding box center [654, 216] width 394 height 251
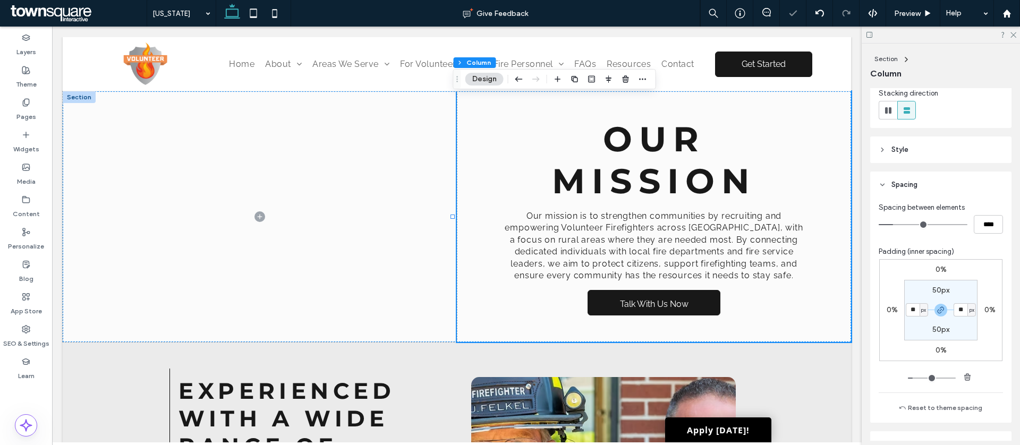
scroll to position [0, 0]
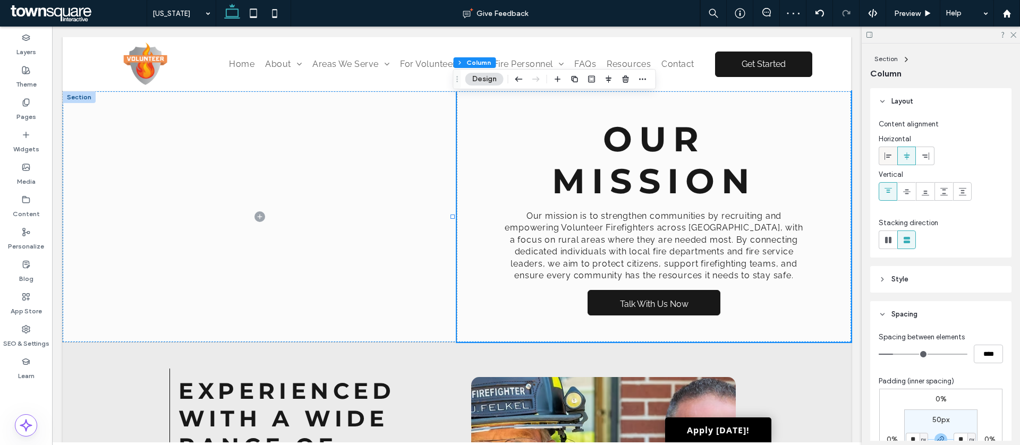
click at [885, 154] on icon at bounding box center [888, 156] width 8 height 8
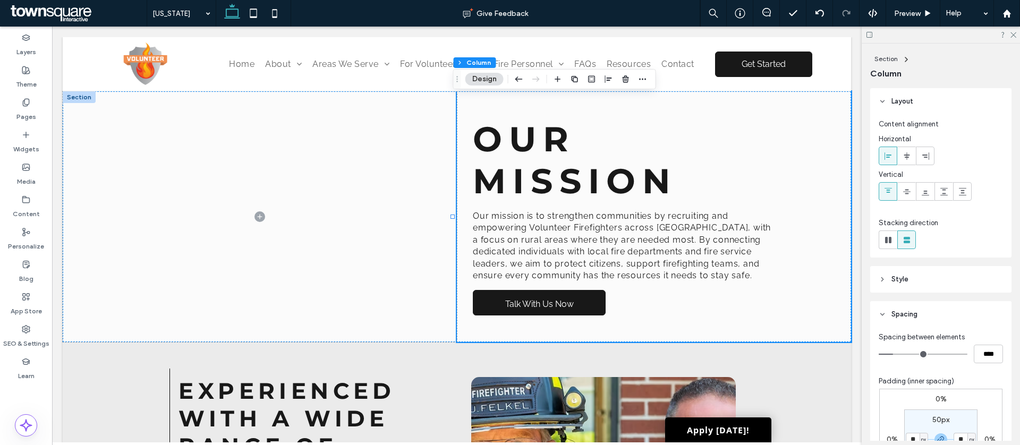
scroll to position [98, 0]
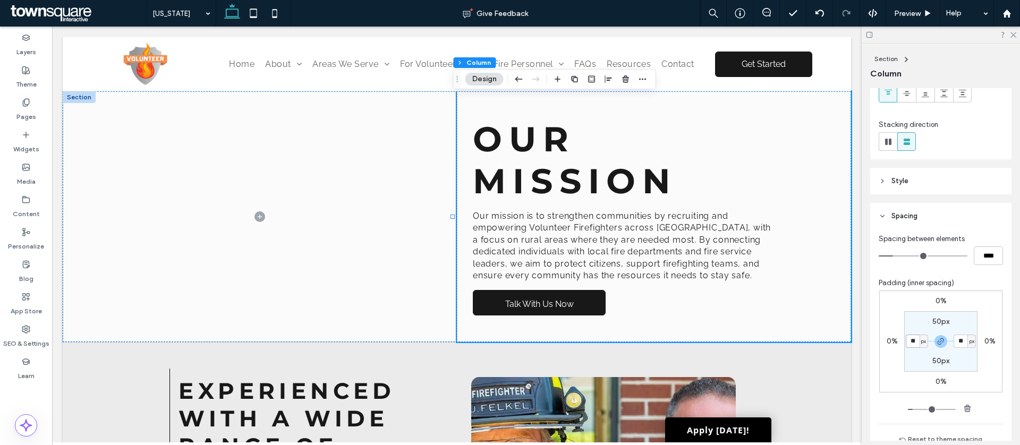
click at [909, 342] on input "**" at bounding box center [913, 341] width 14 height 13
type input "**"
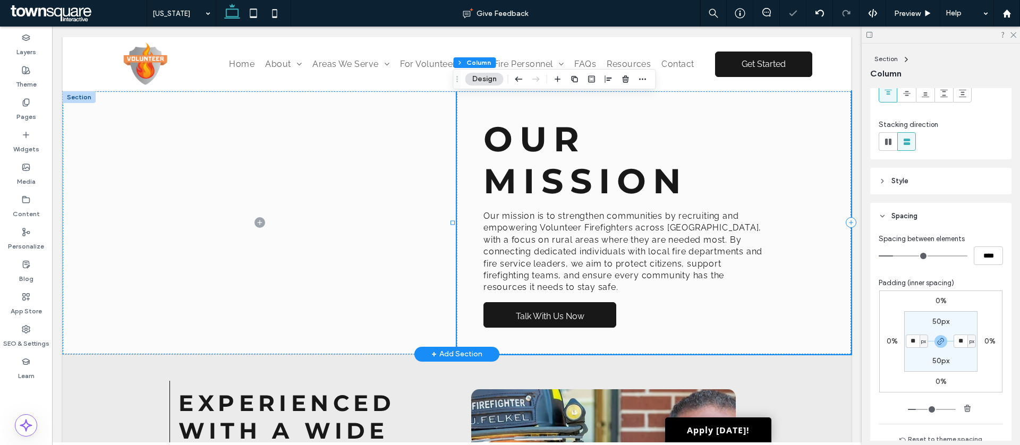
click at [772, 220] on div "OUR MISSION Our mission is to strengthen communities by recruiting and empoweri…" at bounding box center [654, 222] width 394 height 263
click at [750, 248] on p "Our mission is to strengthen communities by recruiting and empowering Volunteer…" at bounding box center [624, 251] width 283 height 83
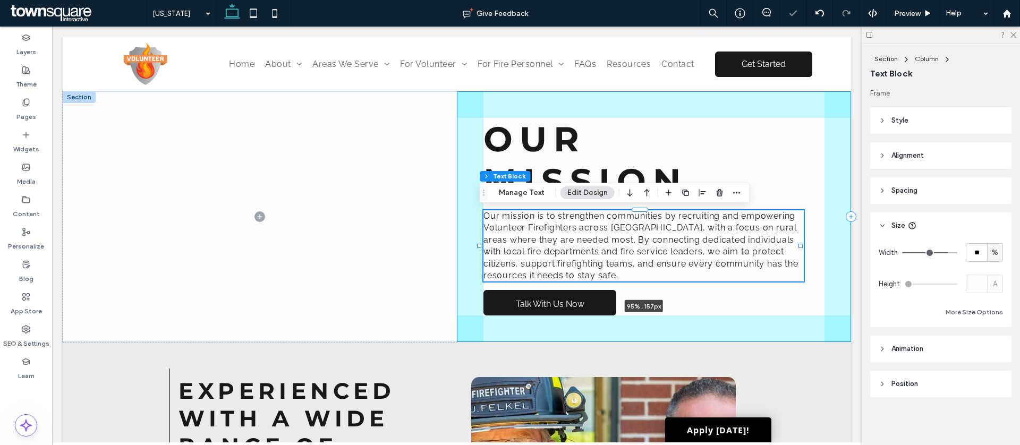
drag, startPoint x: 760, startPoint y: 253, endPoint x: 847, endPoint y: 251, distance: 87.1
type input "***"
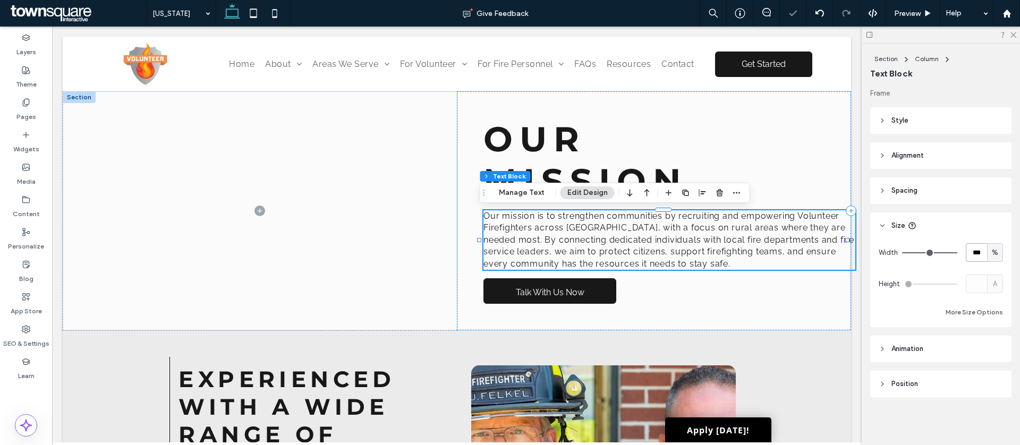
click at [977, 254] on input "***" at bounding box center [976, 252] width 21 height 19
type input "***"
click at [660, 139] on h1 "OUR MISSION" at bounding box center [623, 160] width 281 height 84
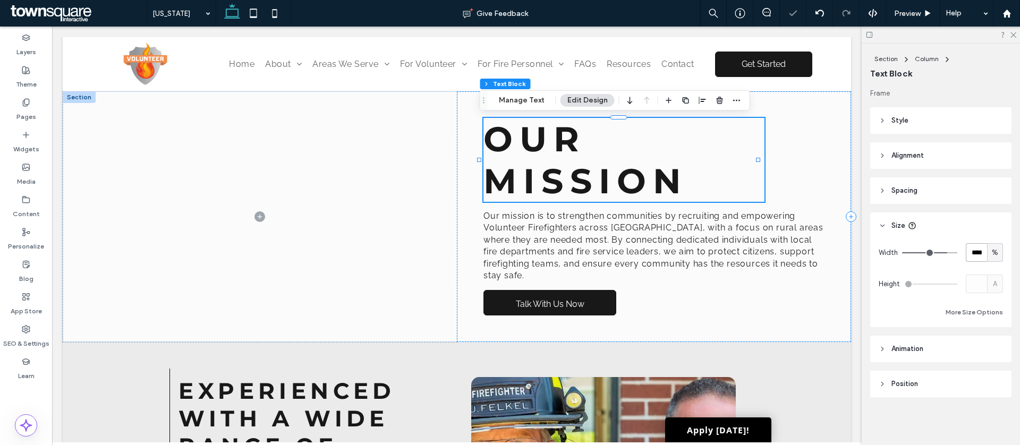
click at [975, 254] on input "****" at bounding box center [976, 252] width 21 height 19
type input "***"
